Goal: Task Accomplishment & Management: Manage account settings

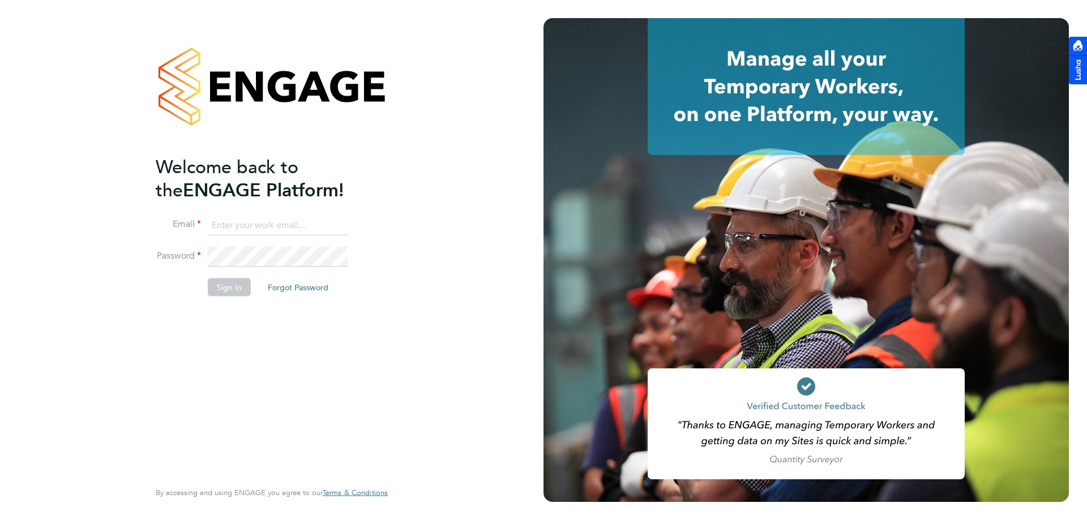
type input "[PERSON_NAME][EMAIL_ADDRESS][DOMAIN_NAME]"
click at [67, 250] on div "Welcome back to the ENGAGE Platform! Email [PERSON_NAME][EMAIL_ADDRESS][DOMAIN_…" at bounding box center [271, 260] width 543 height 520
click at [88, 248] on div "Welcome back to the ENGAGE Platform! Email [PERSON_NAME][EMAIL_ADDRESS][DOMAIN_…" at bounding box center [271, 260] width 543 height 520
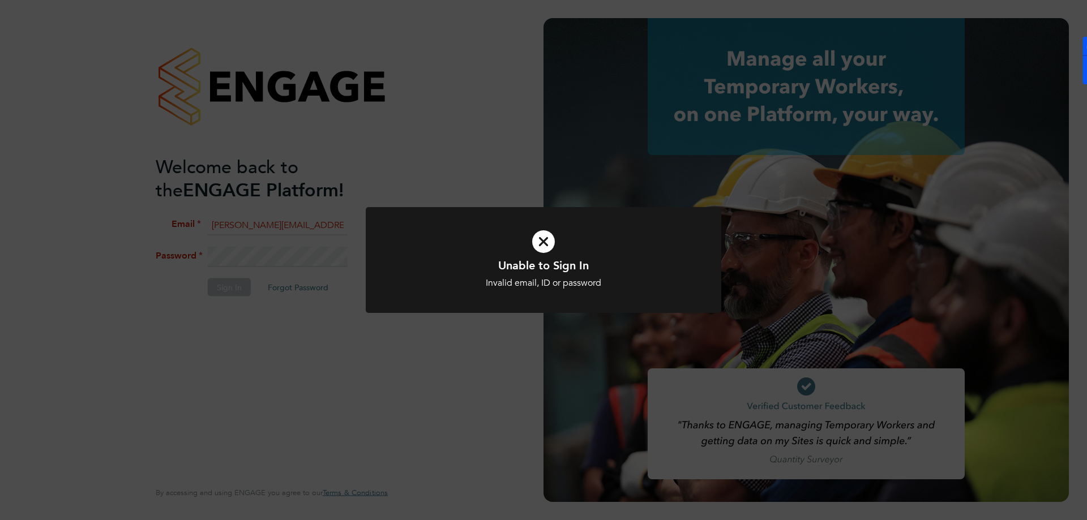
click at [559, 238] on icon at bounding box center [543, 242] width 294 height 44
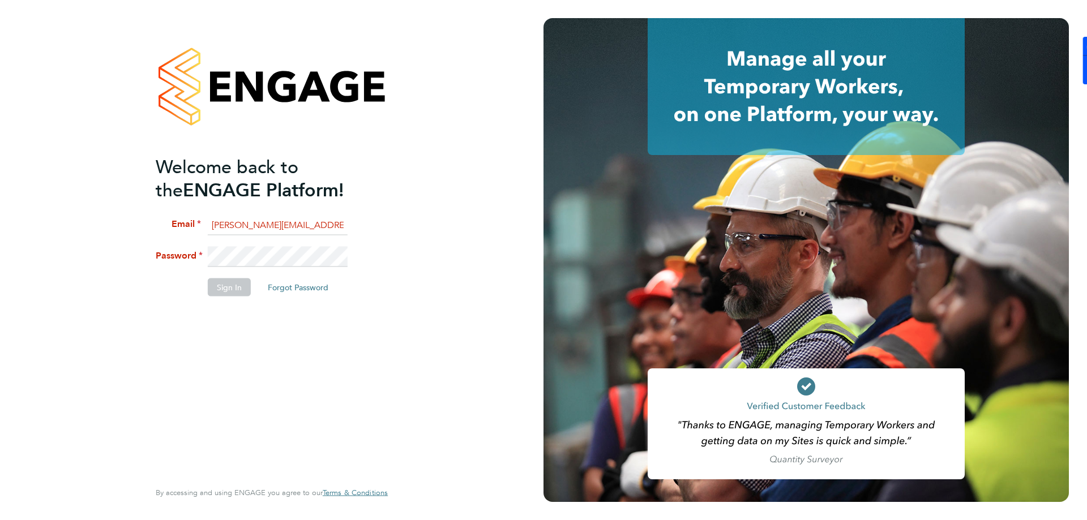
click at [34, 257] on div "Welcome back to the ENGAGE Platform! Email [PERSON_NAME][EMAIL_ADDRESS][DOMAIN_…" at bounding box center [271, 260] width 543 height 520
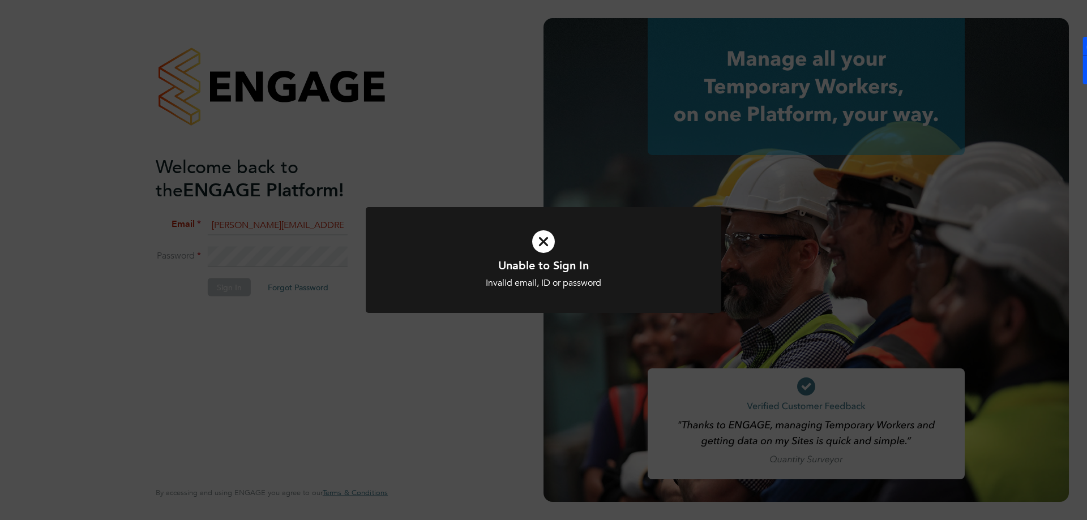
click at [540, 242] on icon at bounding box center [543, 242] width 294 height 44
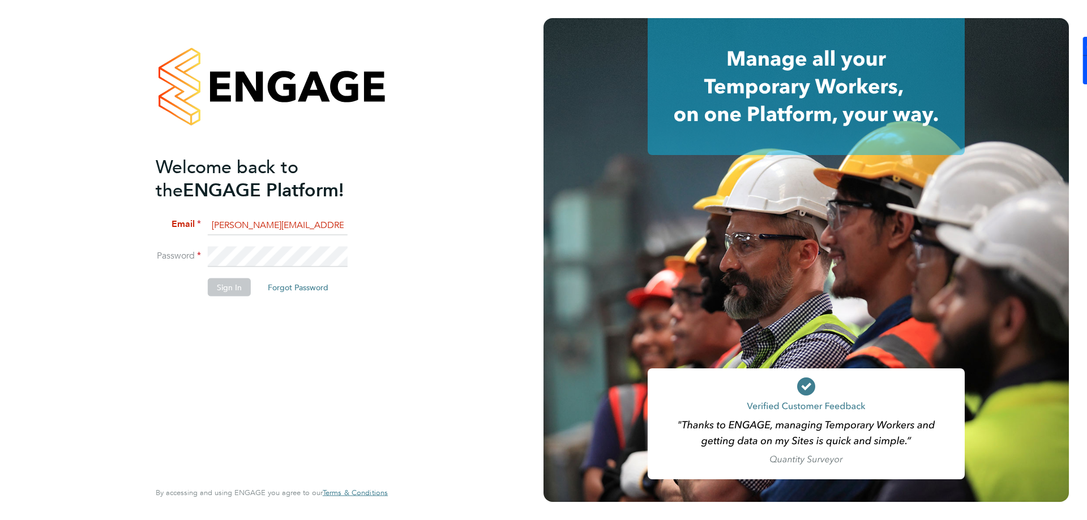
click at [98, 233] on div "Welcome back to the ENGAGE Platform! Email [PERSON_NAME][EMAIL_ADDRESS][DOMAIN_…" at bounding box center [271, 260] width 543 height 520
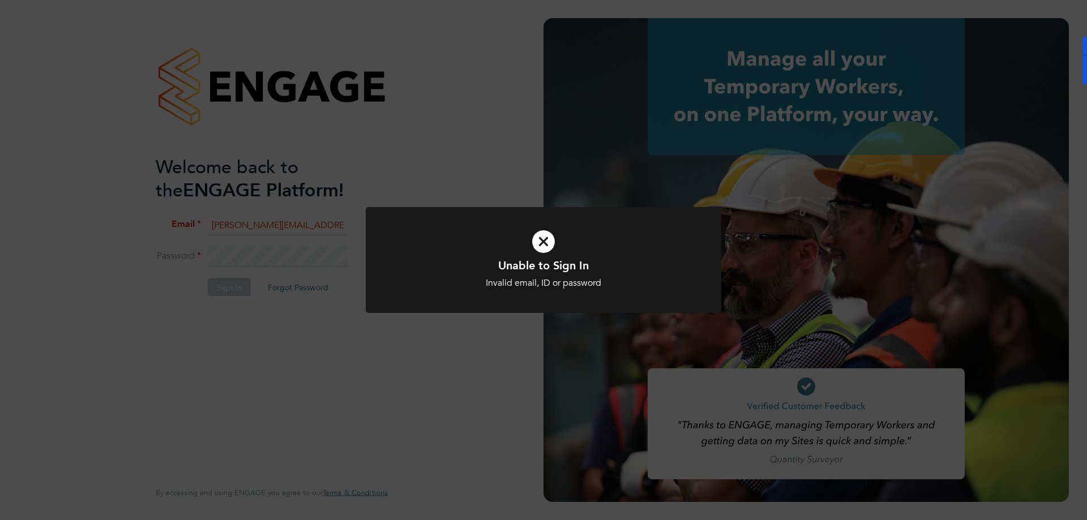
click at [542, 238] on icon at bounding box center [543, 242] width 294 height 44
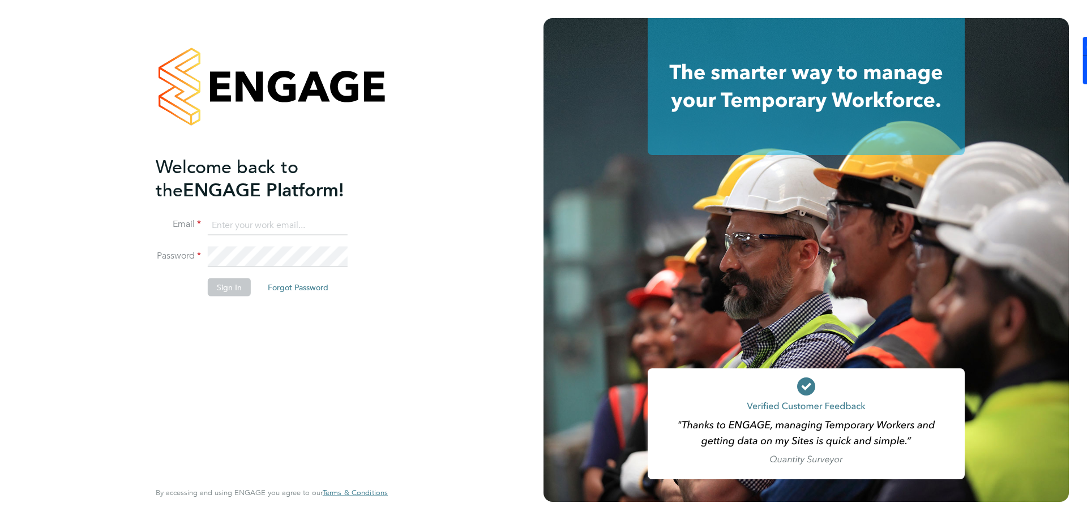
type input "[PERSON_NAME][EMAIL_ADDRESS][DOMAIN_NAME]"
click at [53, 233] on div "Welcome back to the ENGAGE Platform! Email [PERSON_NAME][EMAIL_ADDRESS][DOMAIN_…" at bounding box center [271, 260] width 543 height 520
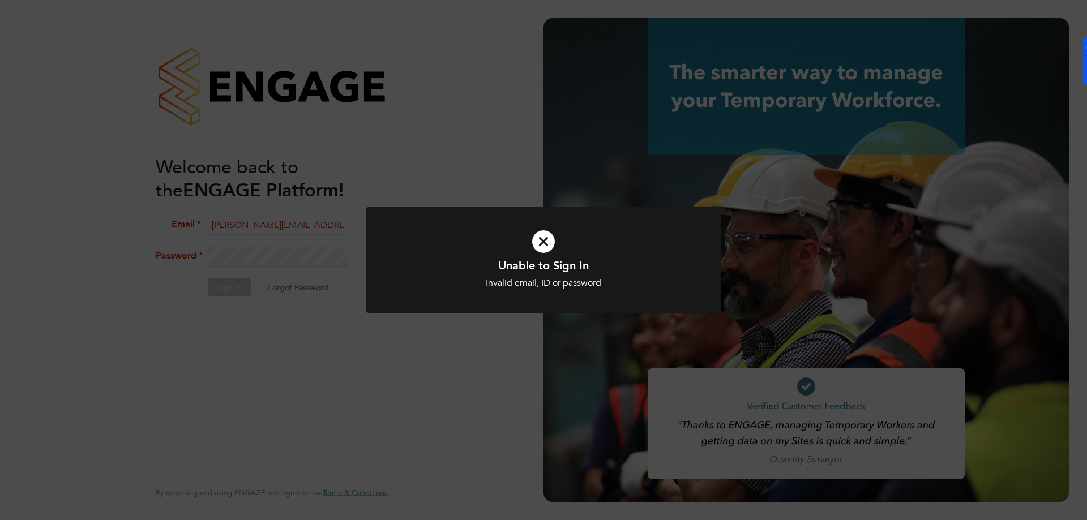
click at [548, 244] on icon at bounding box center [543, 242] width 294 height 44
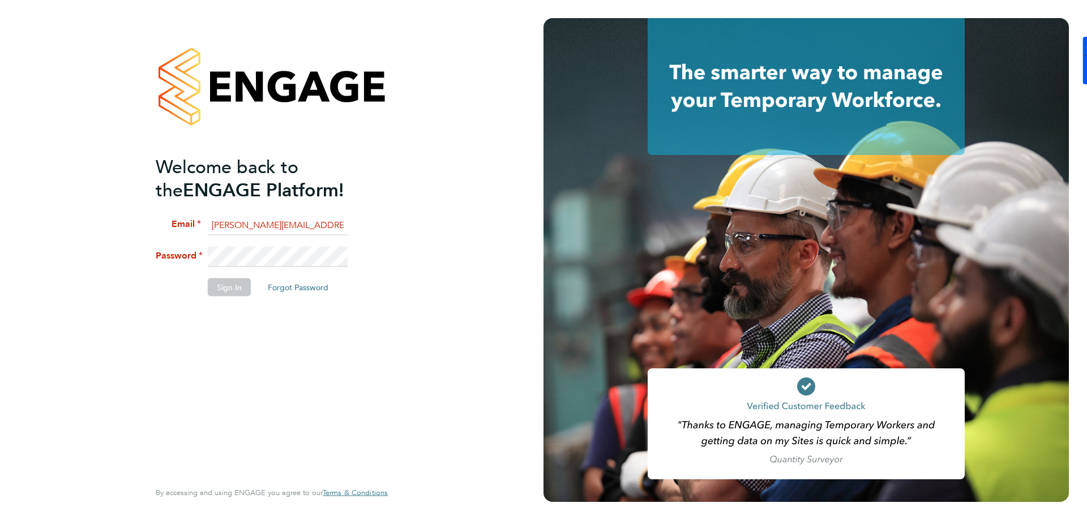
click at [354, 249] on li "Password" at bounding box center [266, 263] width 221 height 32
click at [1, 245] on div "Welcome back to the ENGAGE Platform! Email [PERSON_NAME][EMAIL_ADDRESS][DOMAIN_…" at bounding box center [271, 260] width 543 height 520
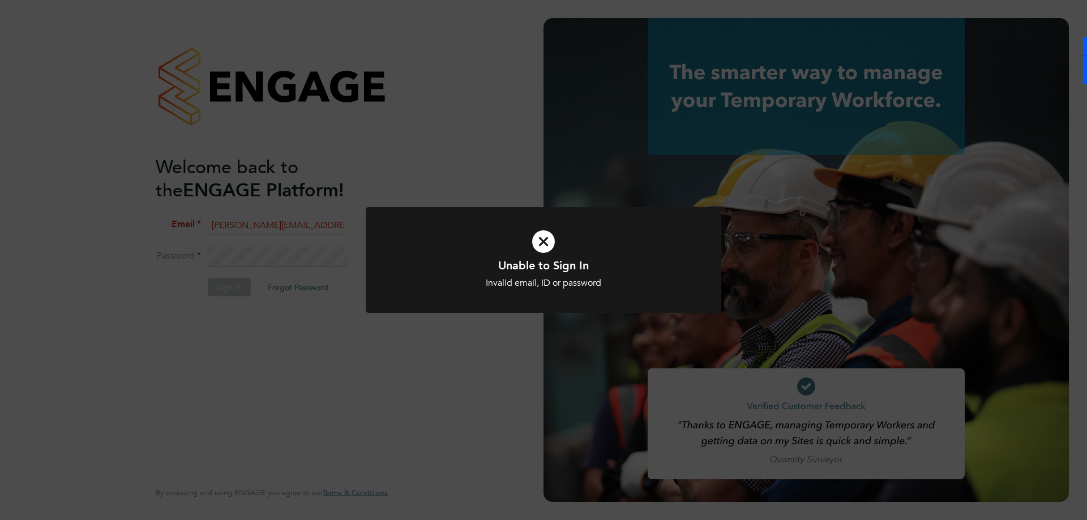
click at [542, 235] on icon at bounding box center [543, 242] width 294 height 44
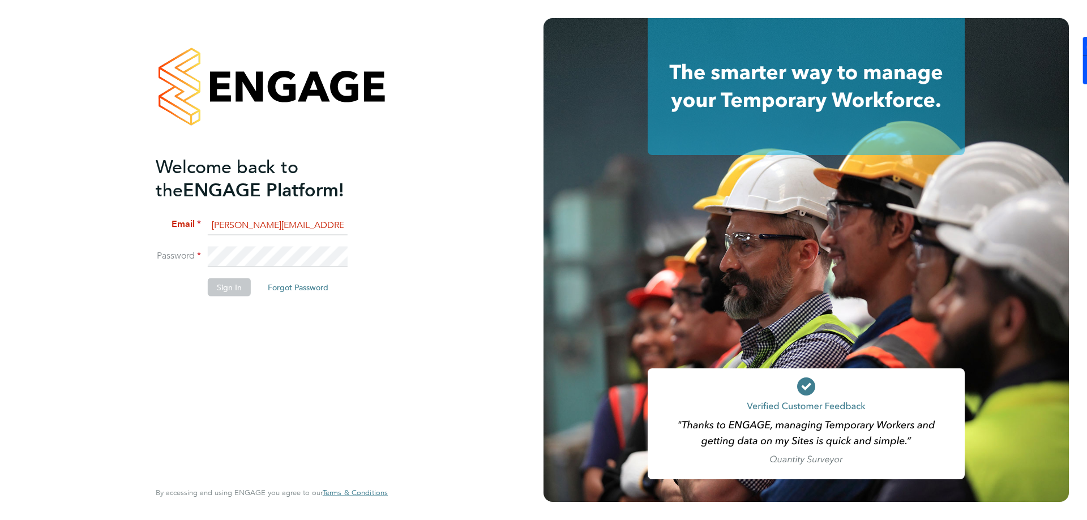
click at [0, 255] on div "Welcome back to the ENGAGE Platform! Email [PERSON_NAME][EMAIL_ADDRESS][DOMAIN_…" at bounding box center [271, 260] width 543 height 520
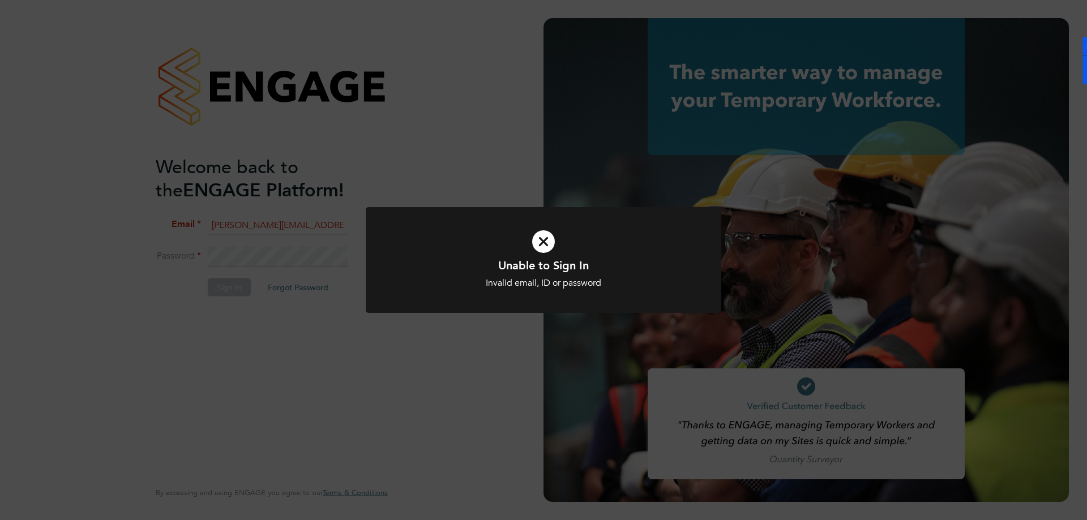
click at [332, 254] on div "Unable to Sign In Invalid email, ID or password Cancel Okay" at bounding box center [543, 260] width 1087 height 520
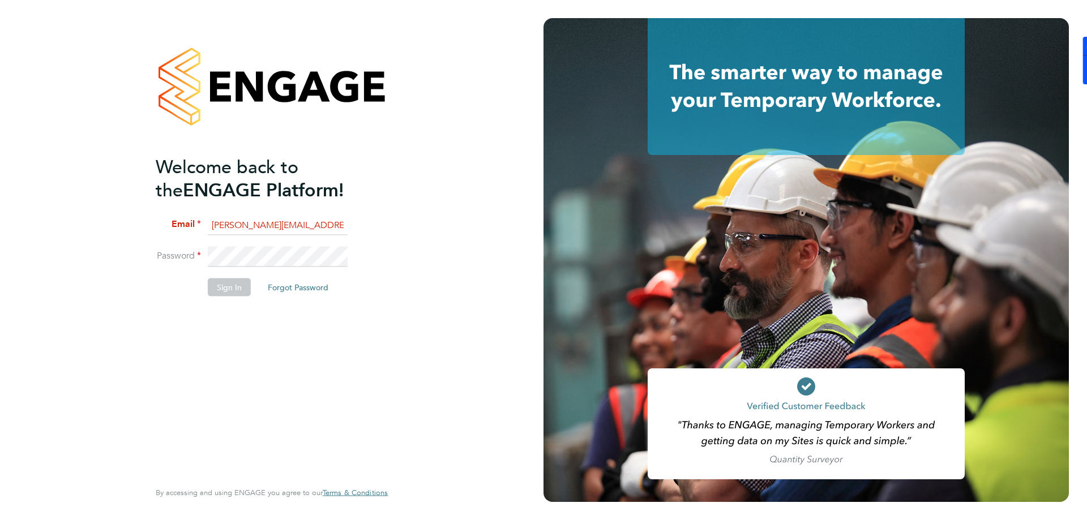
drag, startPoint x: 350, startPoint y: 255, endPoint x: 205, endPoint y: 252, distance: 144.4
click at [198, 252] on li "Password" at bounding box center [266, 263] width 221 height 32
